Goal: Use online tool/utility

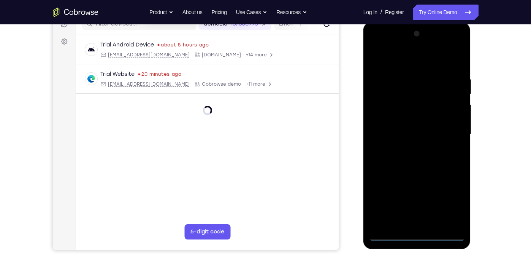
click at [417, 234] on div at bounding box center [417, 134] width 96 height 213
click at [448, 199] on div at bounding box center [417, 134] width 96 height 213
click at [402, 61] on div at bounding box center [417, 134] width 96 height 213
click at [446, 132] on div at bounding box center [417, 134] width 96 height 213
click at [406, 149] on div at bounding box center [417, 134] width 96 height 213
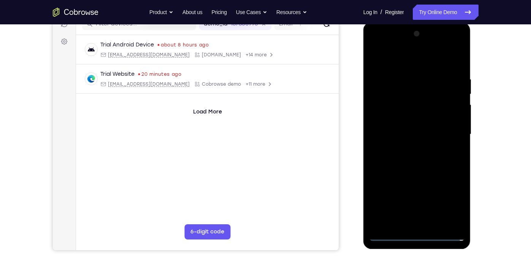
click at [398, 126] on div at bounding box center [417, 134] width 96 height 213
click at [391, 117] on div at bounding box center [417, 134] width 96 height 213
click at [398, 134] on div at bounding box center [417, 134] width 96 height 213
click at [415, 158] on div at bounding box center [417, 134] width 96 height 213
click at [434, 154] on div at bounding box center [417, 134] width 96 height 213
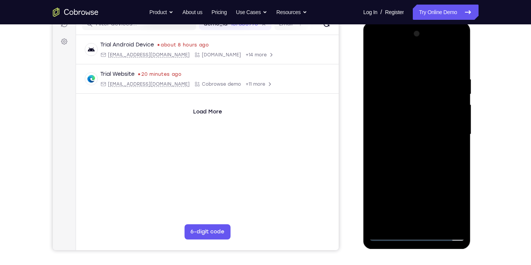
click at [429, 159] on div at bounding box center [417, 134] width 96 height 213
click at [455, 143] on div at bounding box center [417, 134] width 96 height 213
click at [391, 130] on div at bounding box center [417, 134] width 96 height 213
click at [409, 163] on div at bounding box center [417, 134] width 96 height 213
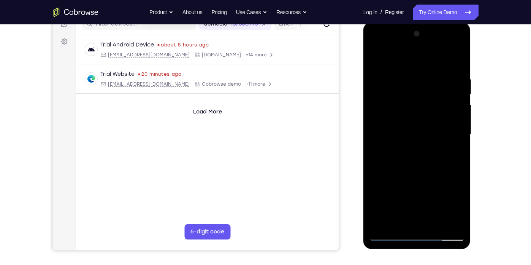
click at [419, 156] on div at bounding box center [417, 134] width 96 height 213
click at [423, 156] on div at bounding box center [417, 134] width 96 height 213
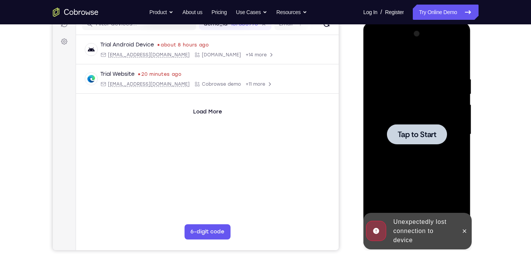
click at [449, 22] on div "Tap to Start" at bounding box center [417, 22] width 108 height 0
click at [420, 156] on div at bounding box center [417, 134] width 96 height 213
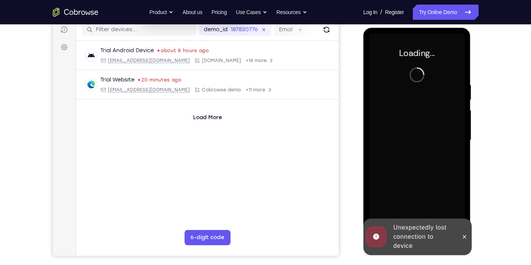
scroll to position [99, 0]
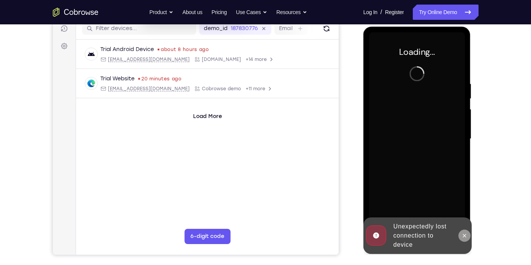
click at [466, 234] on icon at bounding box center [464, 235] width 6 height 6
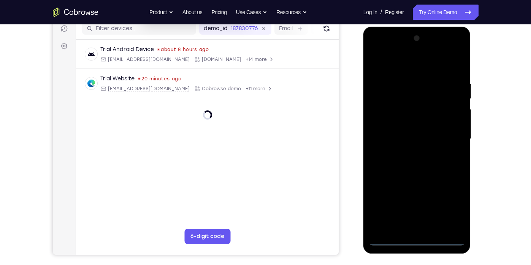
click at [416, 239] on div at bounding box center [417, 138] width 96 height 213
click at [447, 209] on div at bounding box center [417, 138] width 96 height 213
click at [413, 69] on div at bounding box center [417, 138] width 96 height 213
click at [451, 134] on div at bounding box center [417, 138] width 96 height 213
click at [407, 152] on div at bounding box center [417, 138] width 96 height 213
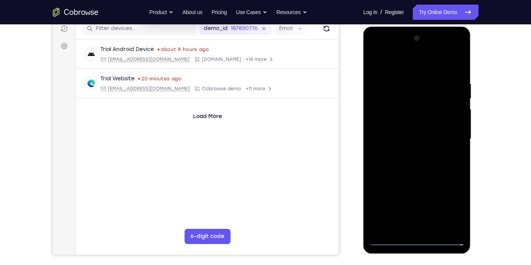
click at [402, 129] on div at bounding box center [417, 138] width 96 height 213
click at [396, 128] on div at bounding box center [417, 138] width 96 height 213
click at [396, 136] on div at bounding box center [417, 138] width 96 height 213
click at [419, 161] on div at bounding box center [417, 138] width 96 height 213
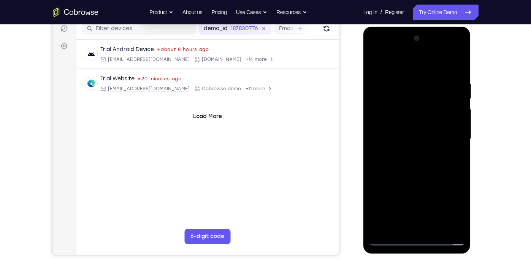
click at [418, 160] on div at bounding box center [417, 138] width 96 height 213
click at [407, 149] on div at bounding box center [417, 138] width 96 height 213
click at [399, 138] on div at bounding box center [417, 138] width 96 height 213
click at [414, 159] on div at bounding box center [417, 138] width 96 height 213
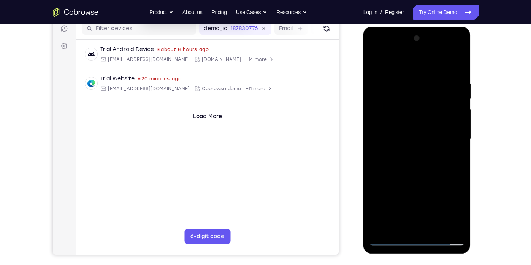
click at [415, 158] on div at bounding box center [417, 138] width 96 height 213
click at [413, 162] on div at bounding box center [417, 138] width 96 height 213
drag, startPoint x: 420, startPoint y: 71, endPoint x: 418, endPoint y: 40, distance: 31.2
click at [418, 40] on div at bounding box center [417, 138] width 96 height 213
click at [418, 165] on div at bounding box center [417, 138] width 96 height 213
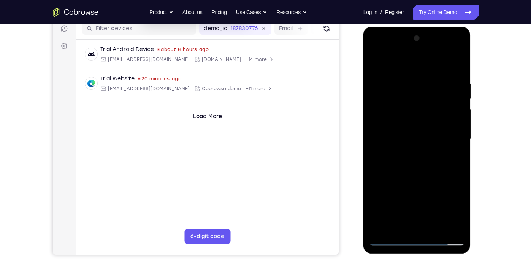
click at [404, 152] on div at bounding box center [417, 138] width 96 height 213
click at [453, 122] on div at bounding box center [417, 138] width 96 height 213
click at [426, 141] on div at bounding box center [417, 138] width 96 height 213
click at [416, 161] on div at bounding box center [417, 138] width 96 height 213
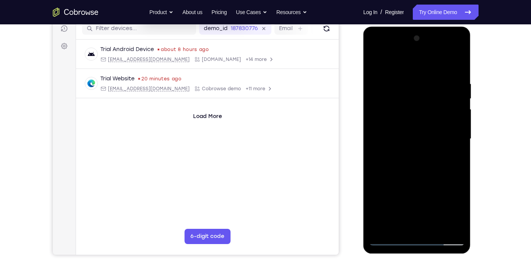
click at [421, 158] on div at bounding box center [417, 138] width 96 height 213
click at [449, 50] on div at bounding box center [417, 138] width 96 height 213
click at [381, 49] on div at bounding box center [417, 138] width 96 height 213
click at [403, 111] on div at bounding box center [417, 138] width 96 height 213
click at [399, 130] on div at bounding box center [417, 138] width 96 height 213
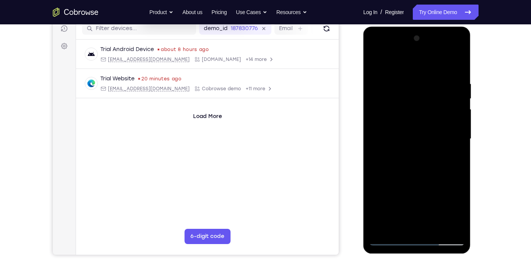
click at [389, 127] on div at bounding box center [417, 138] width 96 height 213
click at [399, 141] on div at bounding box center [417, 138] width 96 height 213
drag, startPoint x: 411, startPoint y: 71, endPoint x: 412, endPoint y: 53, distance: 17.5
click at [412, 53] on div at bounding box center [417, 138] width 96 height 213
click at [417, 188] on div at bounding box center [417, 138] width 96 height 213
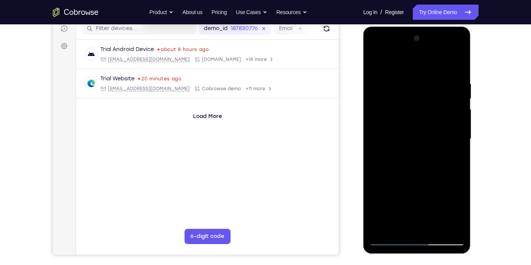
click at [457, 95] on div at bounding box center [417, 138] width 96 height 213
drag, startPoint x: 435, startPoint y: 170, endPoint x: 436, endPoint y: 104, distance: 66.1
click at [436, 104] on div at bounding box center [417, 138] width 96 height 213
click at [416, 228] on div at bounding box center [417, 138] width 96 height 213
click at [454, 92] on div at bounding box center [417, 138] width 96 height 213
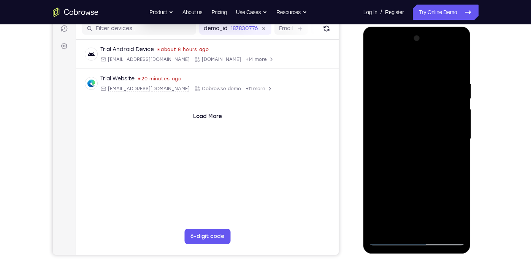
click at [415, 221] on div at bounding box center [417, 138] width 96 height 213
click at [388, 124] on div at bounding box center [417, 138] width 96 height 213
click at [396, 151] on div at bounding box center [417, 138] width 96 height 213
click at [393, 71] on div at bounding box center [417, 138] width 96 height 213
click at [407, 144] on div at bounding box center [417, 138] width 96 height 213
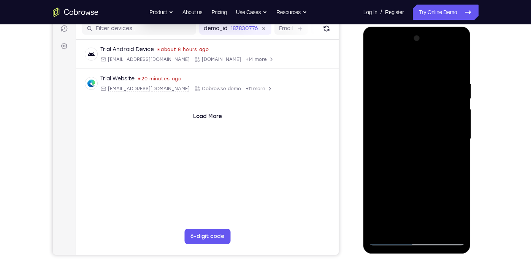
click at [412, 119] on div at bounding box center [417, 138] width 96 height 213
drag, startPoint x: 428, startPoint y: 154, endPoint x: 427, endPoint y: 95, distance: 58.2
click at [427, 95] on div at bounding box center [417, 138] width 96 height 213
click at [407, 137] on div at bounding box center [417, 138] width 96 height 213
click at [409, 147] on div at bounding box center [417, 138] width 96 height 213
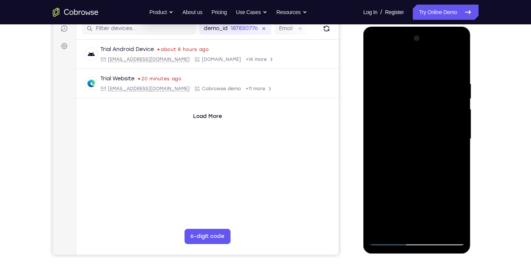
click at [393, 100] on div at bounding box center [417, 138] width 96 height 213
click at [373, 62] on div at bounding box center [417, 138] width 96 height 213
click at [375, 63] on div at bounding box center [417, 138] width 96 height 213
drag, startPoint x: 412, startPoint y: 193, endPoint x: 407, endPoint y: 108, distance: 85.3
click at [407, 108] on div at bounding box center [417, 138] width 96 height 213
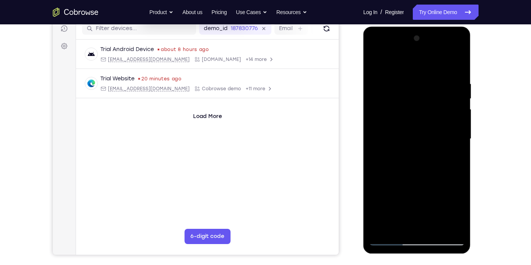
click at [389, 238] on div at bounding box center [417, 138] width 96 height 213
click at [450, 50] on div at bounding box center [417, 138] width 96 height 213
click at [407, 65] on div at bounding box center [417, 138] width 96 height 213
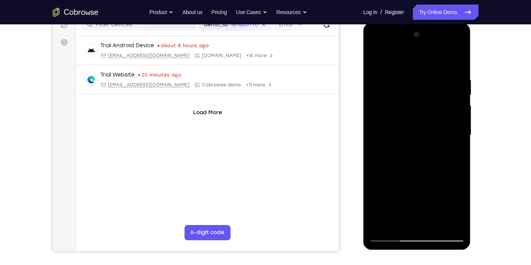
scroll to position [107, 0]
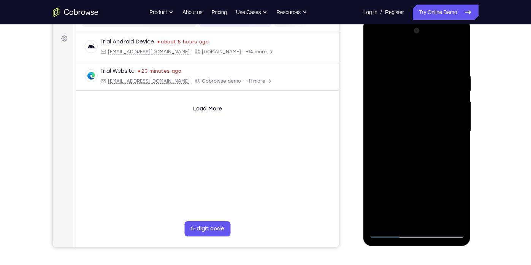
click at [392, 231] on div at bounding box center [417, 131] width 96 height 213
click at [409, 144] on div at bounding box center [417, 131] width 96 height 213
click at [417, 124] on div at bounding box center [417, 131] width 96 height 213
click at [394, 91] on div at bounding box center [417, 131] width 96 height 213
click at [394, 115] on div at bounding box center [417, 131] width 96 height 213
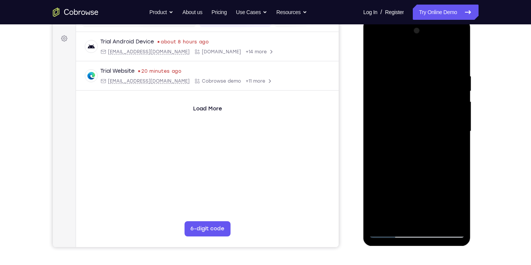
click at [399, 130] on div at bounding box center [417, 131] width 96 height 213
click at [418, 153] on div at bounding box center [417, 131] width 96 height 213
click at [430, 155] on div at bounding box center [417, 131] width 96 height 213
click at [449, 44] on div at bounding box center [417, 131] width 96 height 213
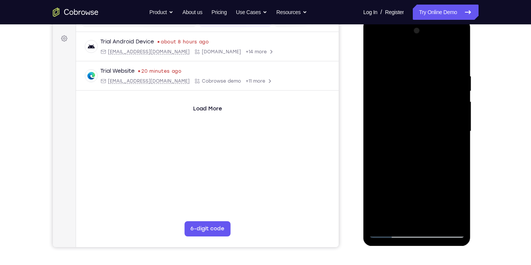
click at [459, 69] on div at bounding box center [417, 131] width 96 height 213
click at [459, 54] on div at bounding box center [417, 131] width 96 height 213
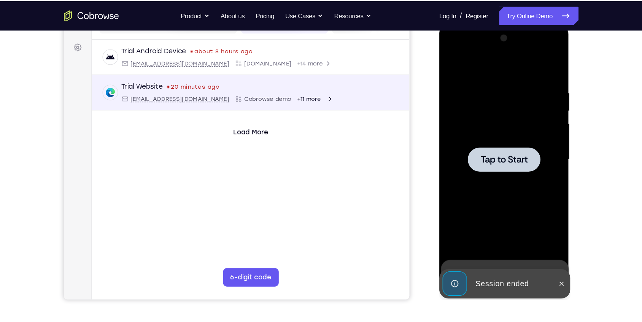
scroll to position [0, 0]
